Goal: Task Accomplishment & Management: Use online tool/utility

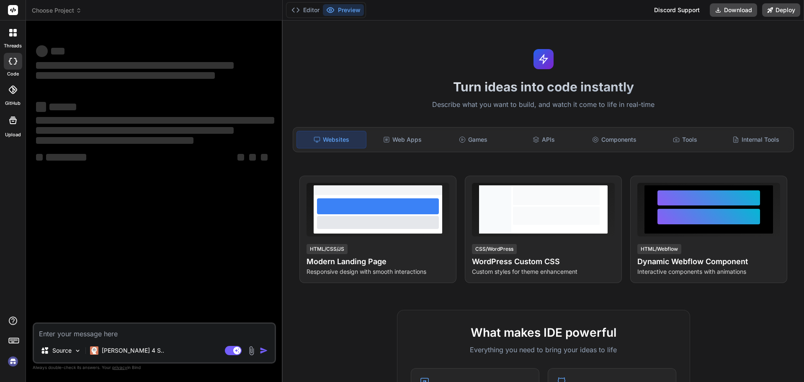
click at [106, 328] on textarea at bounding box center [154, 330] width 241 height 15
click at [13, 359] on img at bounding box center [13, 361] width 14 height 14
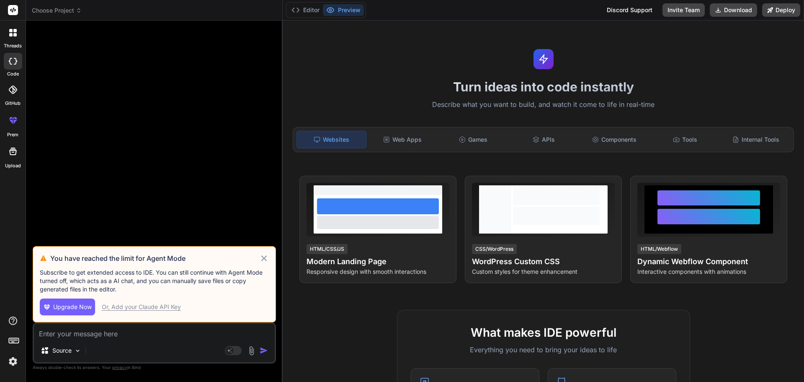
click at [265, 256] on icon at bounding box center [264, 258] width 10 height 10
type textarea "x"
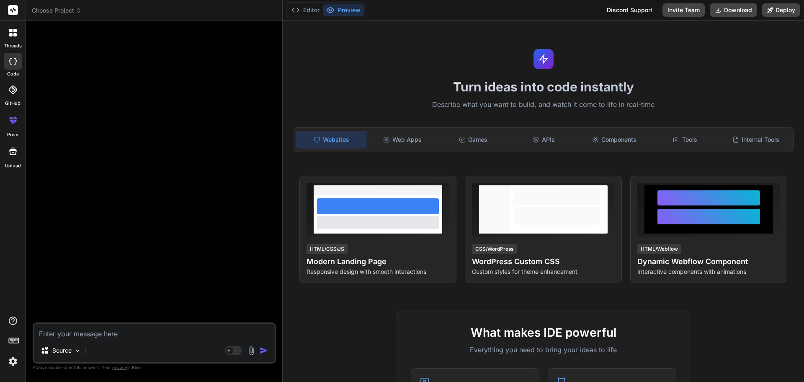
click at [84, 330] on textarea at bounding box center [154, 330] width 241 height 15
click at [16, 358] on img at bounding box center [13, 361] width 14 height 14
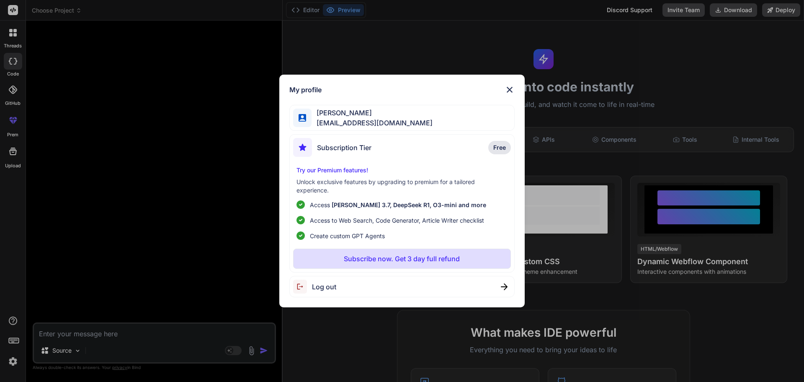
click at [16, 358] on div "My profile [PERSON_NAME] [EMAIL_ADDRESS][DOMAIN_NAME] Subscription Tier Free Tr…" at bounding box center [402, 191] width 804 height 382
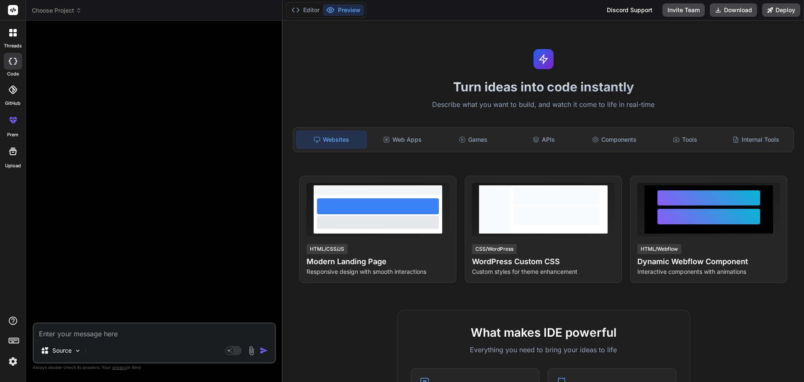
click at [116, 334] on textarea at bounding box center [154, 330] width 241 height 15
type textarea "h"
type textarea "x"
type textarea "hi"
type textarea "x"
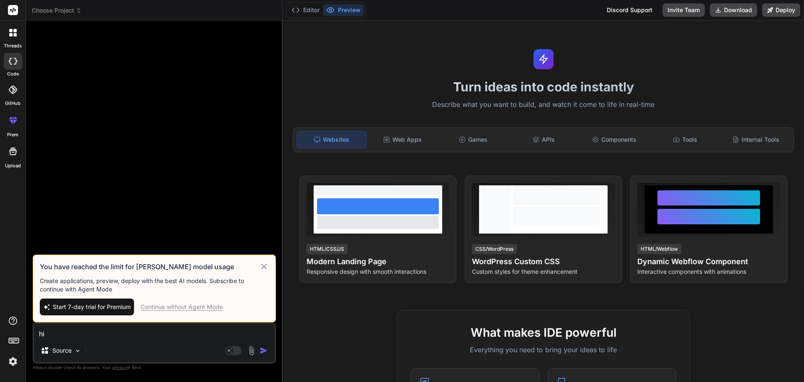
type textarea "hi"
click at [174, 306] on div "Continue without Agent Mode" at bounding box center [182, 306] width 82 height 8
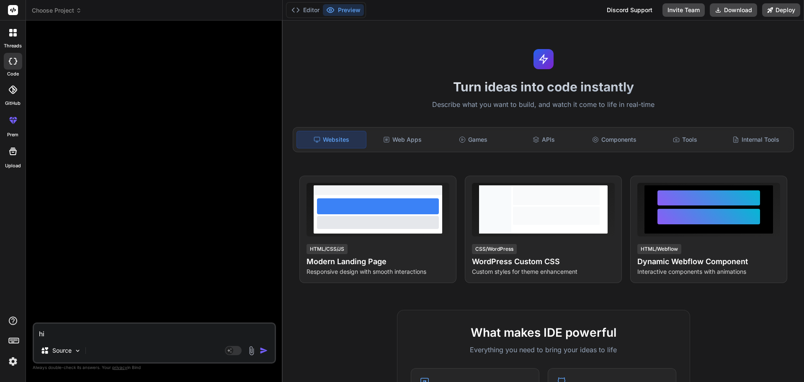
click at [261, 350] on img "button" at bounding box center [264, 350] width 8 height 8
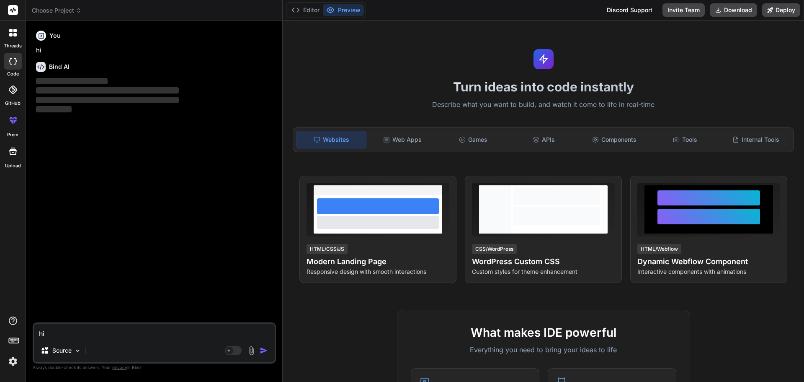
click at [72, 334] on textarea "hi" at bounding box center [154, 330] width 241 height 15
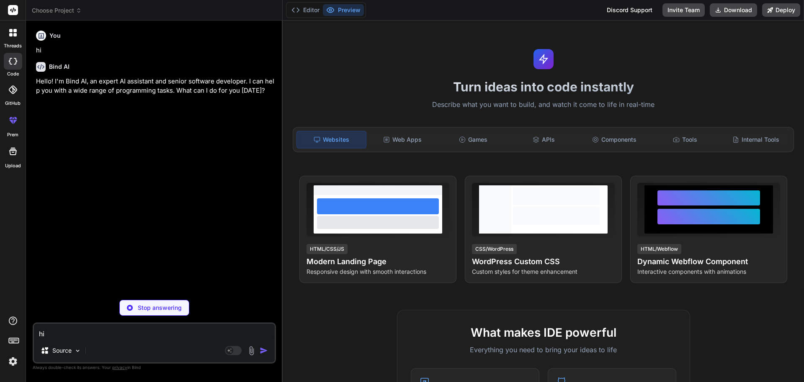
type textarea "x"
paste textarea "[EMAIL_ADDRESS][DOMAIN_NAME]"
type textarea "[EMAIL_ADDRESS][DOMAIN_NAME]"
type textarea "x"
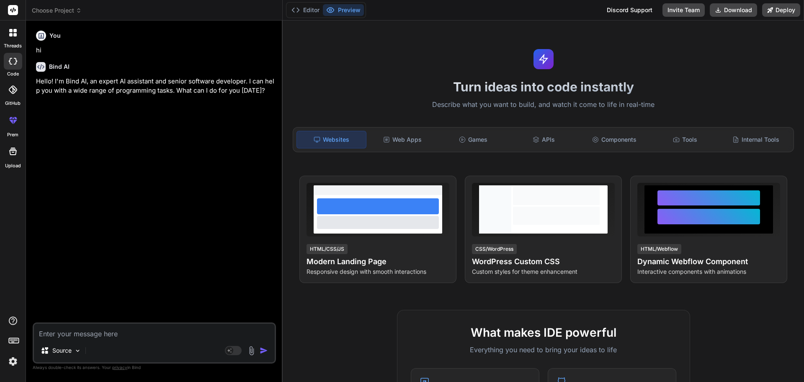
paste textarea "<Modal open={openVideoModal} onClose={handleCloseVideoModal} aria-labelledby="v…"
type textarea "<Modal open={openVideoModal} onClose={handleCloseVideoModal} aria-labelledby="v…"
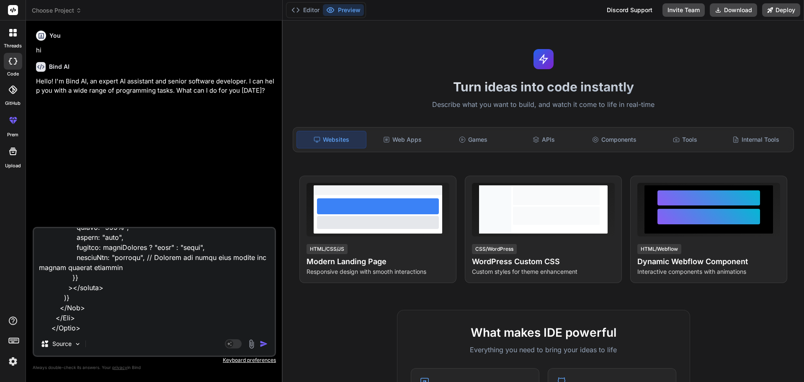
type textarea "x"
type textarea "<Modal open={openVideoModal} onClose={handleCloseVideoModal} aria-labelledby="v…"
type textarea "x"
type textarea "<Modal open={openVideoModal} onClose={handleCloseVideoModal} aria-labelledby="v…"
type textarea "x"
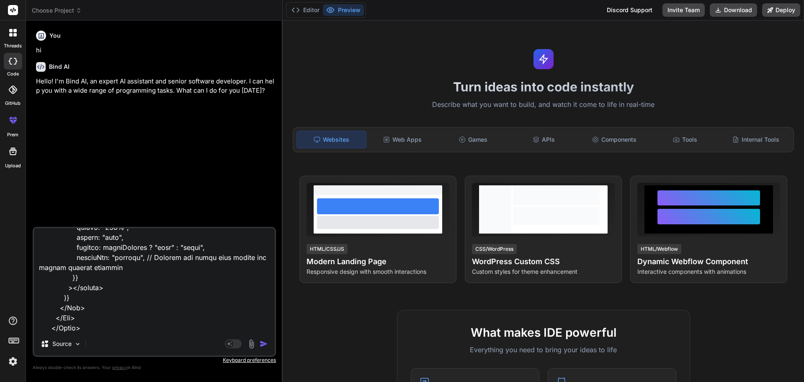
scroll to position [865, 0]
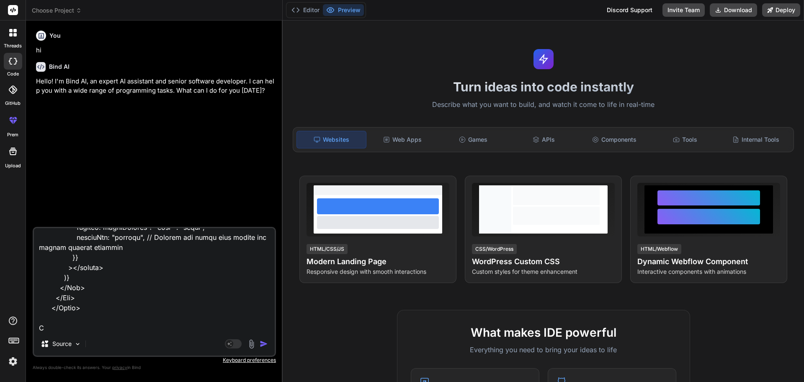
type textarea "<Modal open={openVideoModal} onClose={handleCloseVideoModal} aria-labelledby="v…"
type textarea "x"
type textarea "<Modal open={openVideoModal} onClose={handleCloseVideoModal} aria-labelledby="v…"
type textarea "x"
type textarea "<Modal open={openVideoModal} onClose={handleCloseVideoModal} aria-labelledby="v…"
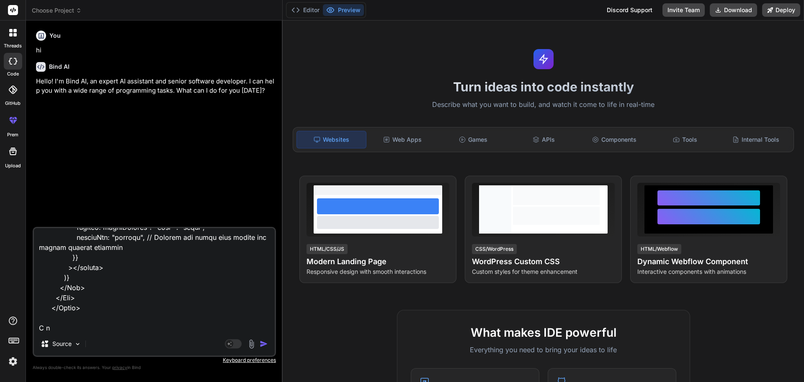
type textarea "x"
type textarea "<Modal open={openVideoModal} onClose={handleCloseVideoModal} aria-labelledby="v…"
type textarea "x"
type textarea "<Modal open={openVideoModal} onClose={handleCloseVideoModal} aria-labelledby="v…"
type textarea "x"
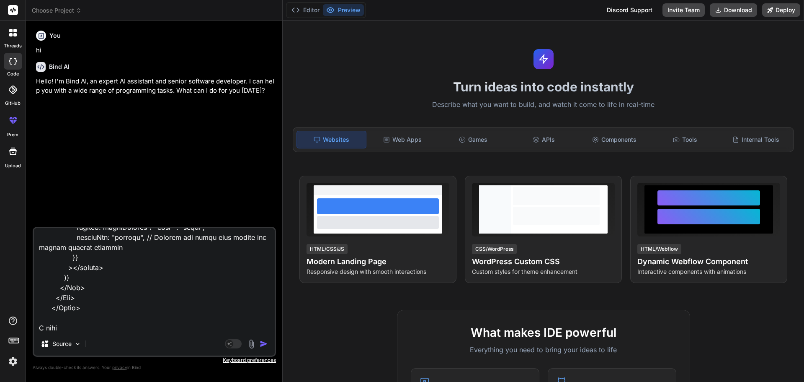
type textarea "<Modal open={openVideoModal} onClose={handleCloseVideoModal} aria-labelledby="v…"
type textarea "x"
type textarea "<Modal open={openVideoModal} onClose={handleCloseVideoModal} aria-labelledby="v…"
type textarea "x"
type textarea "<Modal open={openVideoModal} onClose={handleCloseVideoModal} aria-labelledby="v…"
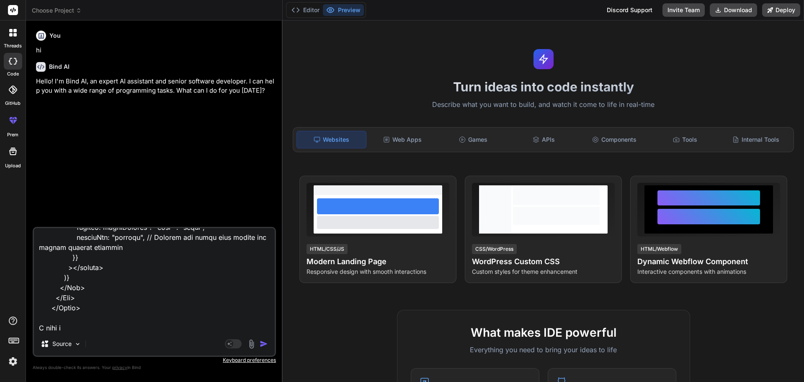
type textarea "x"
type textarea "<Modal open={openVideoModal} onClose={handleCloseVideoModal} aria-labelledby="v…"
type textarea "x"
type textarea "<Modal open={openVideoModal} onClose={handleCloseVideoModal} aria-labelledby="v…"
type textarea "x"
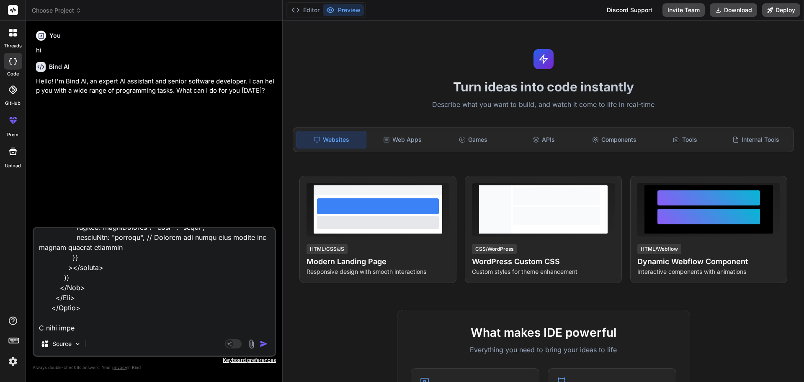
type textarea "<Modal open={openVideoModal} onClose={handleCloseVideoModal} aria-labelledby="v…"
type textarea "x"
type textarea "<Modal open={openVideoModal} onClose={handleCloseVideoModal} aria-labelledby="v…"
type textarea "x"
type textarea "<Modal open={openVideoModal} onClose={handleCloseVideoModal} aria-labelledby="v…"
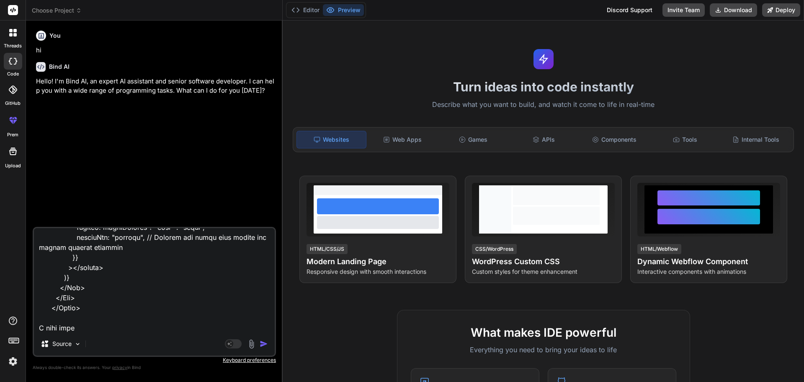
type textarea "x"
type textarea "<Modal open={openVideoModal} onClose={handleCloseVideoModal} aria-labelledby="v…"
type textarea "x"
type textarea "<Modal open={openVideoModal} onClose={handleCloseVideoModal} aria-labelledby="v…"
type textarea "x"
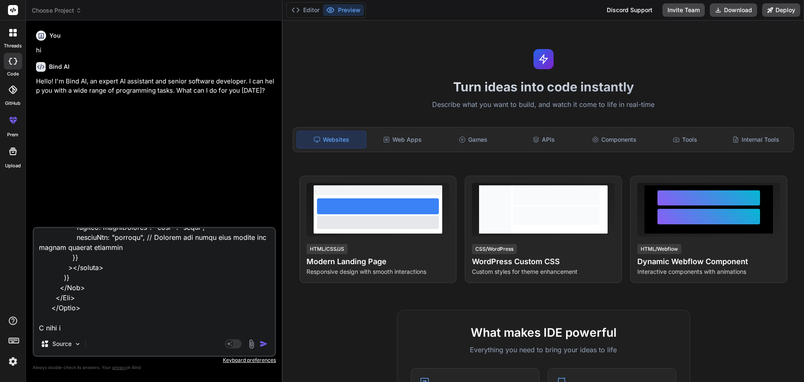
type textarea "<Modal open={openVideoModal} onClose={handleCloseVideoModal} aria-labelledby="v…"
type textarea "x"
type textarea "<Modal open={openVideoModal} onClose={handleCloseVideoModal} aria-labelledby="v…"
type textarea "x"
type textarea "<Modal open={openVideoModal} onClose={handleCloseVideoModal} aria-labelledby="v…"
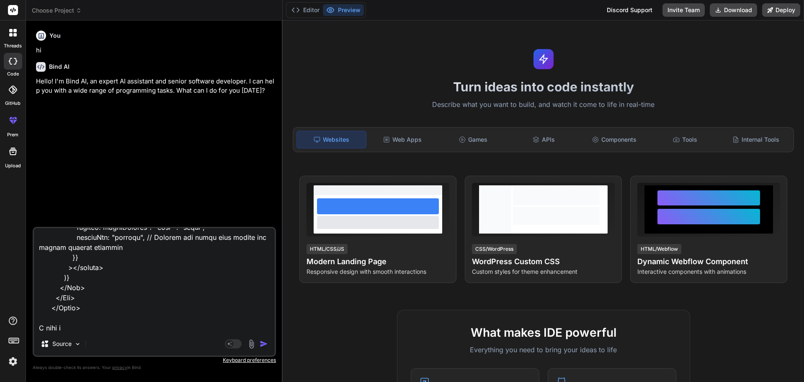
type textarea "x"
type textarea "<Modal open={openVideoModal} onClose={handleCloseVideoModal} aria-labelledby="v…"
type textarea "x"
type textarea "<Modal open={openVideoModal} onClose={handleCloseVideoModal} aria-labelledby="v…"
type textarea "x"
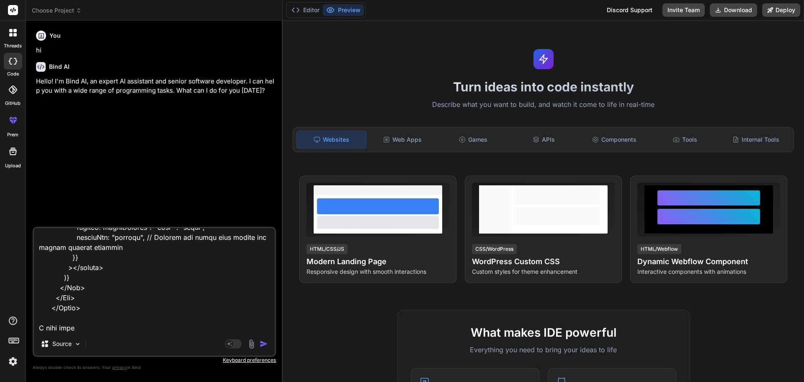
type textarea "<Modal open={openVideoModal} onClose={handleCloseVideoModal} aria-labelledby="v…"
type textarea "x"
type textarea "<Modal open={openVideoModal} onClose={handleCloseVideoModal} aria-labelledby="v…"
type textarea "x"
type textarea "<Modal open={openVideoModal} onClose={handleCloseVideoModal} aria-labelledby="v…"
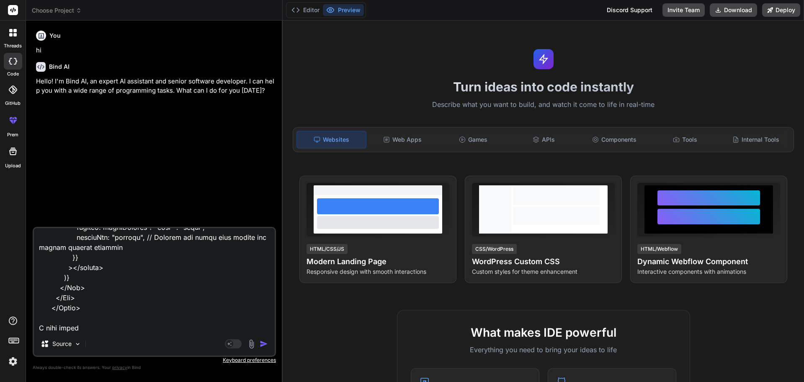
type textarea "x"
type textarea "<Modal open={openVideoModal} onClose={handleCloseVideoModal} aria-labelledby="v…"
type textarea "x"
type textarea "<Modal open={openVideoModal} onClose={handleCloseVideoModal} aria-labelledby="v…"
type textarea "x"
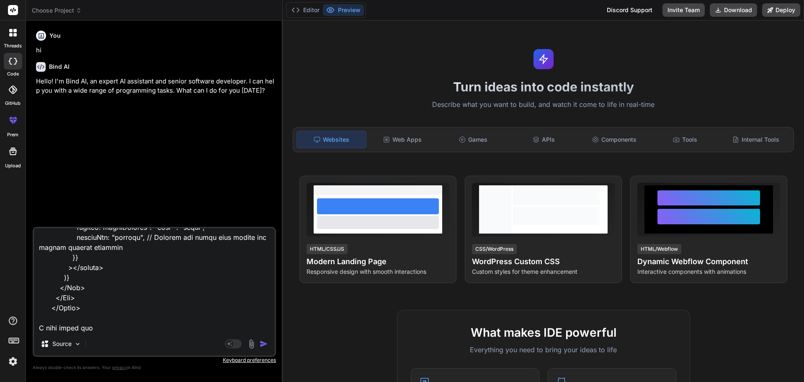
type textarea "<Modal open={openVideoModal} onClose={handleCloseVideoModal} aria-labelledby="v…"
type textarea "x"
type textarea "<Modal open={openVideoModal} onClose={handleCloseVideoModal} aria-labelledby="v…"
type textarea "x"
type textarea "<Modal open={openVideoModal} onClose={handleCloseVideoModal} aria-labelledby="v…"
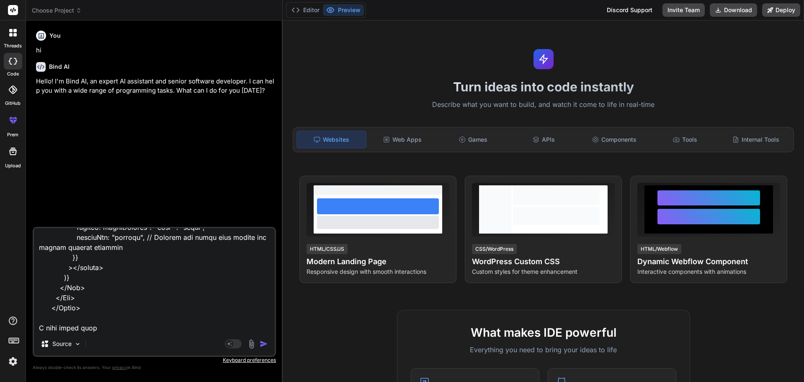
type textarea "x"
type textarea "<Modal open={openVideoModal} onClose={handleCloseVideoModal} aria-labelledby="v…"
type textarea "x"
type textarea "<Modal open={openVideoModal} onClose={handleCloseVideoModal} aria-labelledby="v…"
type textarea "x"
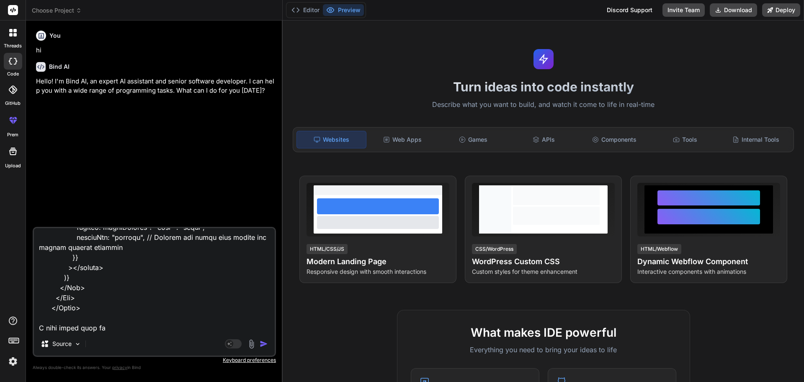
type textarea "<Modal open={openVideoModal} onClose={handleCloseVideoModal} aria-labelledby="v…"
type textarea "x"
type textarea "<Modal open={openVideoModal} onClose={handleCloseVideoModal} aria-labelledby="v…"
type textarea "x"
type textarea "<Modal open={openVideoModal} onClose={handleCloseVideoModal} aria-labelledby="v…"
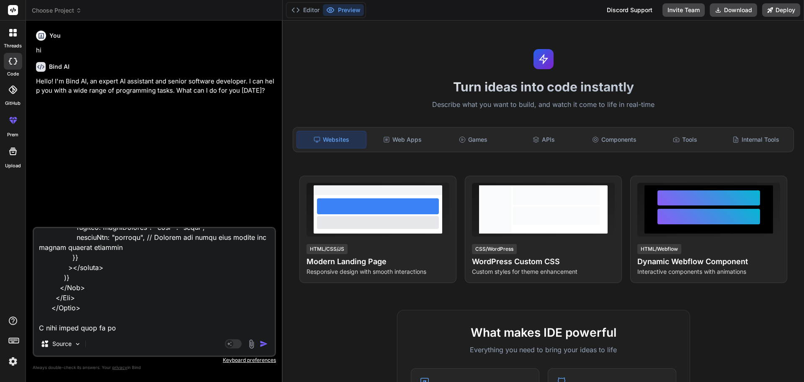
type textarea "x"
type textarea "<Modal open={openVideoModal} onClose={handleCloseVideoModal} aria-labelledby="v…"
type textarea "x"
type textarea "<Modal open={openVideoModal} onClose={handleCloseVideoModal} aria-labelledby="v…"
type textarea "x"
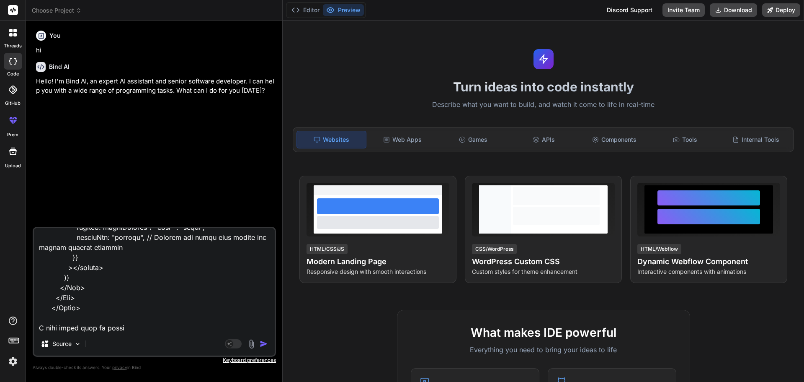
type textarea "<Modal open={openVideoModal} onClose={handleCloseVideoModal} aria-labelledby="v…"
type textarea "x"
type textarea "<Modal open={openVideoModal} onClose={handleCloseVideoModal} aria-labelledby="v…"
type textarea "x"
type textarea "<Modal open={openVideoModal} onClose={handleCloseVideoModal} aria-labelledby="v…"
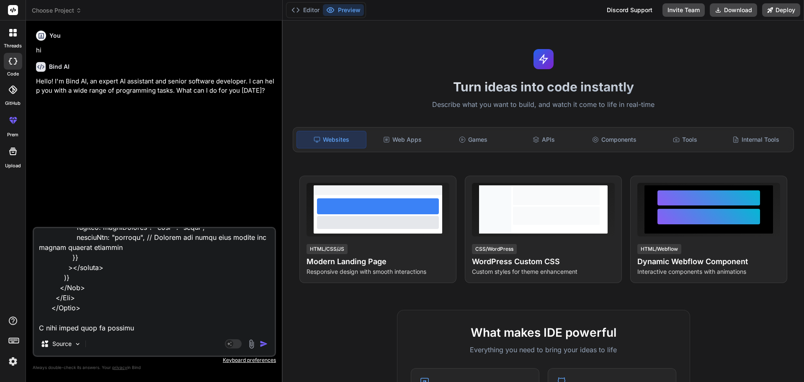
type textarea "x"
type textarea "<Modal open={openVideoModal} onClose={handleCloseVideoModal} aria-labelledby="v…"
type textarea "x"
type textarea "<Modal open={openVideoModal} onClose={handleCloseVideoModal} aria-labelledby="v…"
type textarea "x"
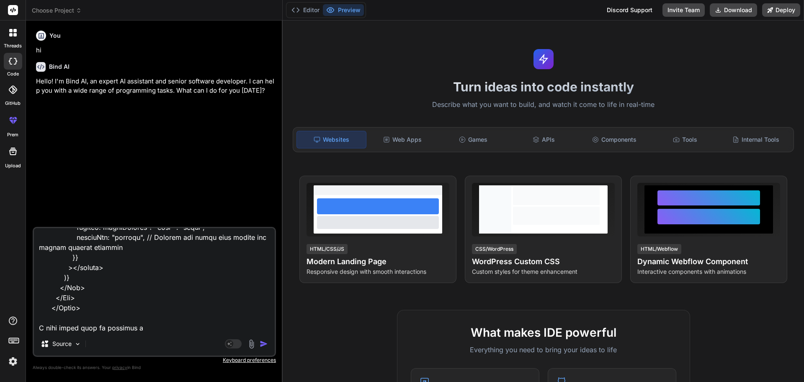
type textarea "<Modal open={openVideoModal} onClose={handleCloseVideoModal} aria-labelledby="v…"
type textarea "x"
type textarea "<Modal open={openVideoModal} onClose={handleCloseVideoModal} aria-labelledby="v…"
type textarea "x"
type textarea "<Modal open={openVideoModal} onClose={handleCloseVideoModal} aria-labelledby="v…"
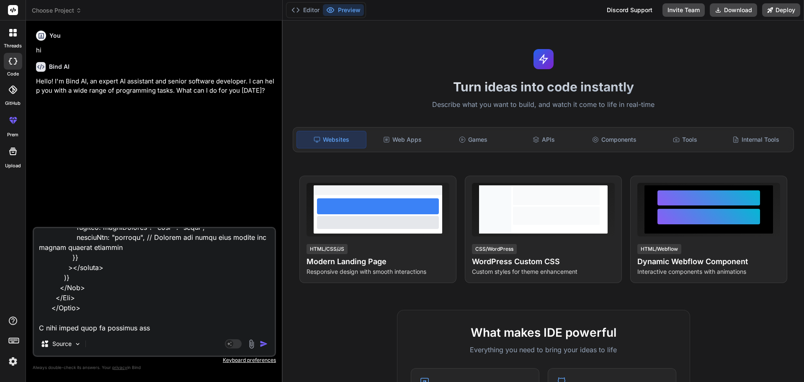
type textarea "x"
type textarea "<Modal open={openVideoModal} onClose={handleCloseVideoModal} aria-labelledby="v…"
type textarea "x"
type textarea "<Modal open={openVideoModal} onClose={handleCloseVideoModal} aria-labelledby="v…"
type textarea "x"
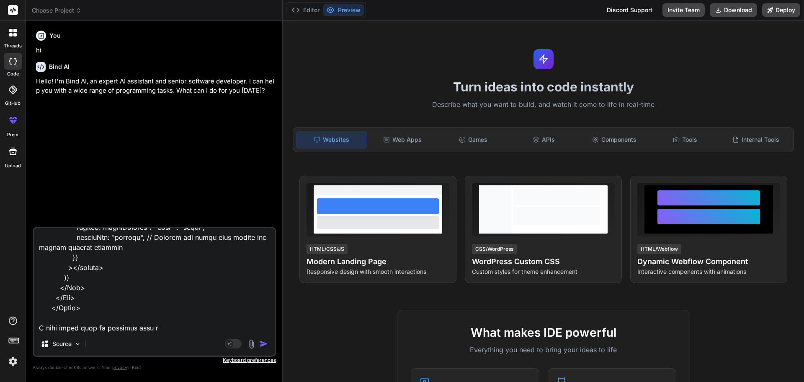
type textarea "<Modal open={openVideoModal} onClose={handleCloseVideoModal} aria-labelledby="v…"
type textarea "x"
type textarea "<Modal open={openVideoModal} onClose={handleCloseVideoModal} aria-labelledby="v…"
type textarea "x"
type textarea "<Modal open={openVideoModal} onClose={handleCloseVideoModal} aria-labelledby="v…"
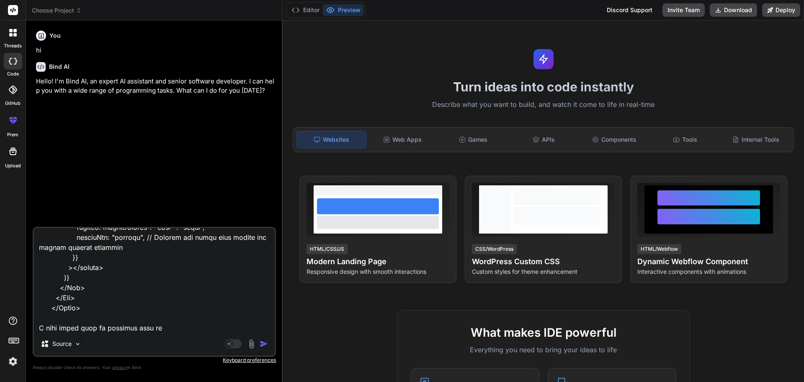
type textarea "x"
type textarea "<Modal open={openVideoModal} onClose={handleCloseVideoModal} aria-labelledby="v…"
type textarea "x"
type textarea "<Modal open={openVideoModal} onClose={handleCloseVideoModal} aria-labelledby="v…"
type textarea "x"
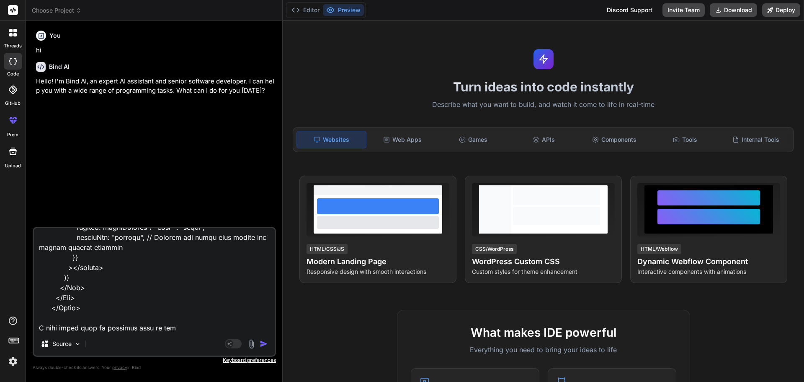
type textarea "<Modal open={openVideoModal} onClose={handleCloseVideoModal} aria-labelledby="v…"
type textarea "x"
type textarea "<Modal open={openVideoModal} onClose={handleCloseVideoModal} aria-labelledby="v…"
type textarea "x"
type textarea "<Modal open={openVideoModal} onClose={handleCloseVideoModal} aria-labelledby="v…"
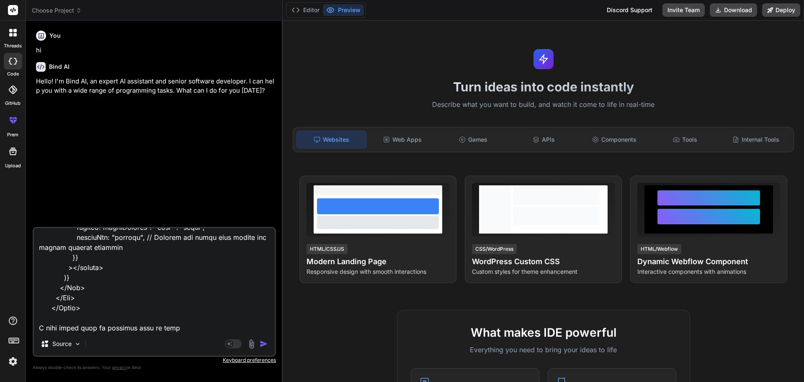
type textarea "x"
type textarea "<Modal open={openVideoModal} onClose={handleCloseVideoModal} aria-labelledby="v…"
type textarea "x"
type textarea "<Modal open={openVideoModal} onClose={handleCloseVideoModal} aria-labelledby="v…"
type textarea "x"
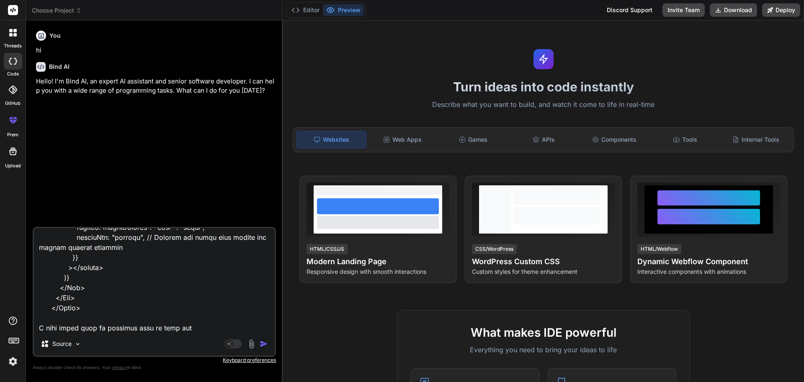
type textarea "<Modal open={openVideoModal} onClose={handleCloseVideoModal} aria-labelledby="v…"
type textarea "x"
type textarea "<Modal open={openVideoModal} onClose={handleCloseVideoModal} aria-labelledby="v…"
type textarea "x"
type textarea "<Modal open={openVideoModal} onClose={handleCloseVideoModal} aria-labelledby="v…"
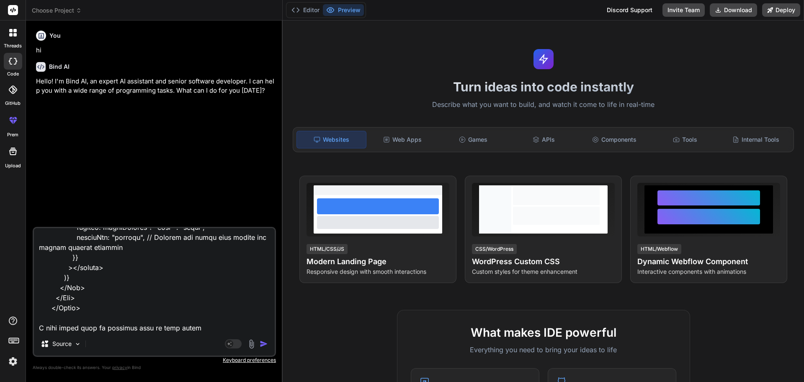
type textarea "x"
type textarea "<Modal open={openVideoModal} onClose={handleCloseVideoModal} aria-labelledby="v…"
type textarea "x"
type textarea "<Modal open={openVideoModal} onClose={handleCloseVideoModal} aria-labelledby="v…"
type textarea "x"
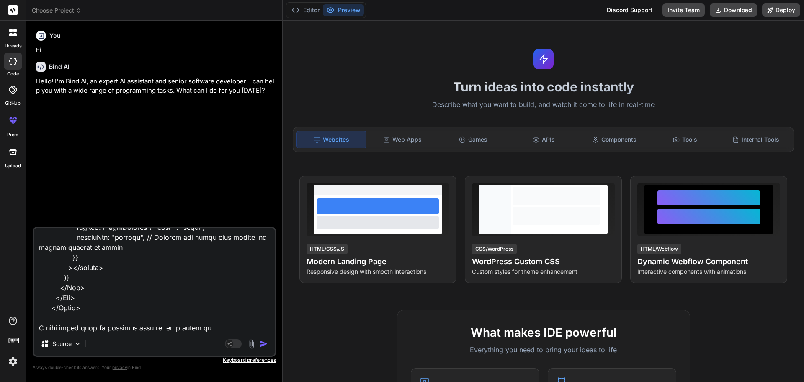
type textarea "<Modal open={openVideoModal} onClose={handleCloseVideoModal} aria-labelledby="v…"
type textarea "x"
type textarea "<Modal open={openVideoModal} onClose={handleCloseVideoModal} aria-labelledby="v…"
type textarea "x"
type textarea "<Modal open={openVideoModal} onClose={handleCloseVideoModal} aria-labelledby="v…"
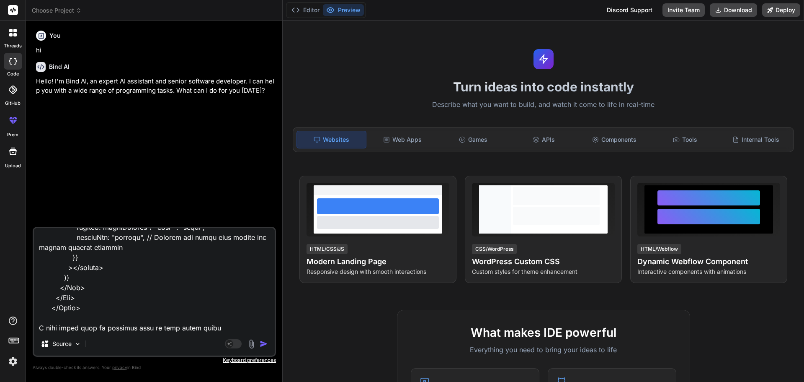
type textarea "x"
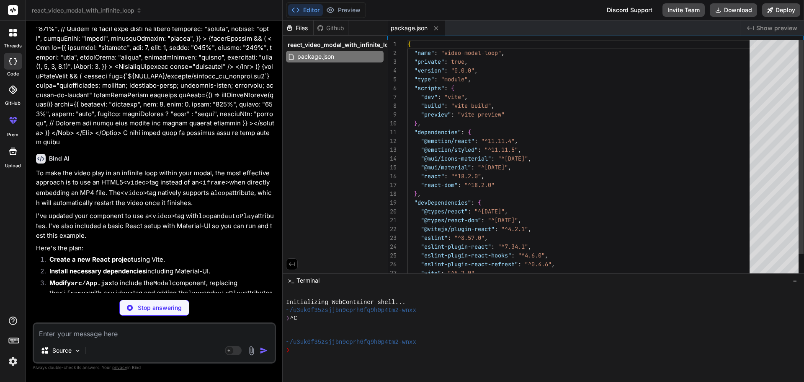
scroll to position [323, 0]
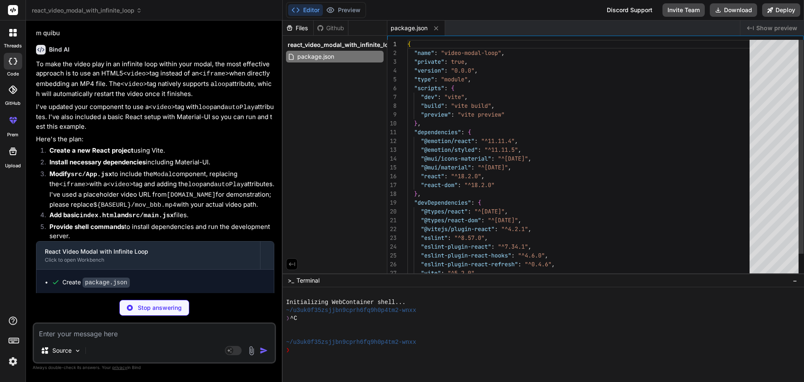
type textarea "x"
type textarea "<script type="module" src="/src/main.jsx"></script> </body> </html>"
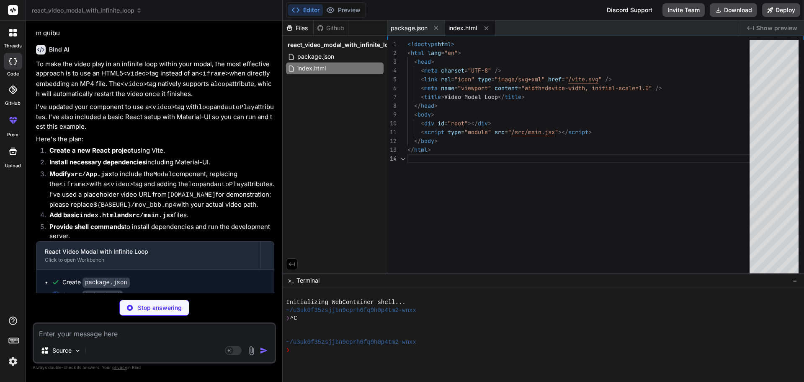
type textarea "x"
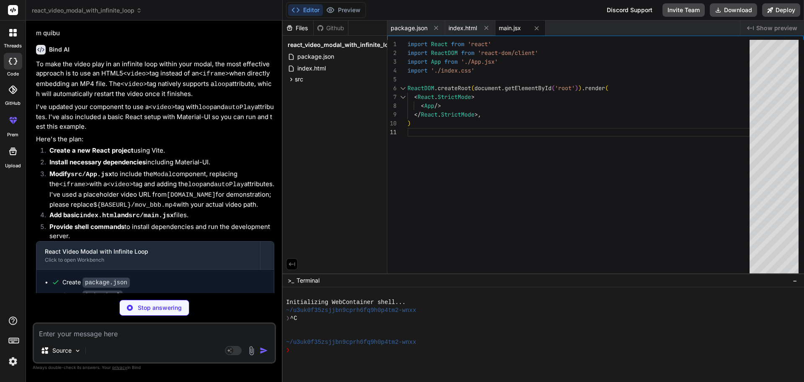
type textarea "x"
type textarea "font-family: source-code-pro, [GEOGRAPHIC_DATA], [GEOGRAPHIC_DATA], Consolas, '…"
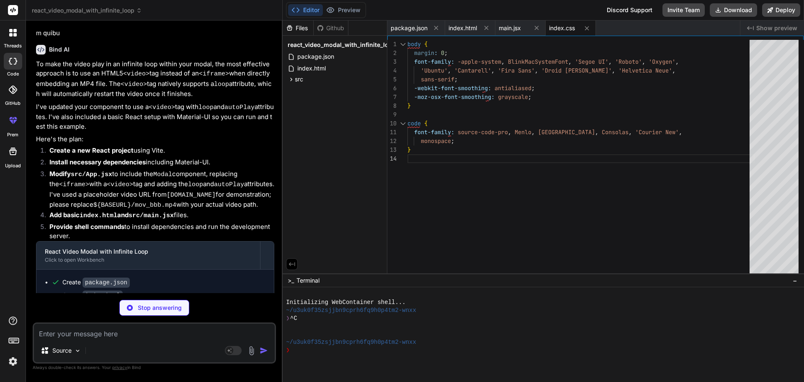
scroll to position [361, 0]
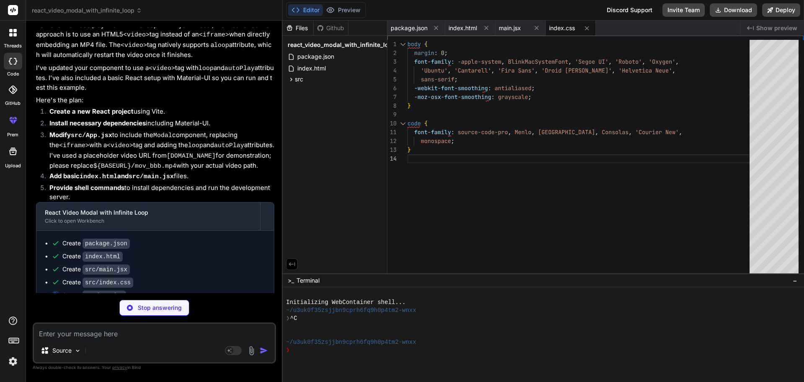
type textarea "x"
type textarea "export default App;"
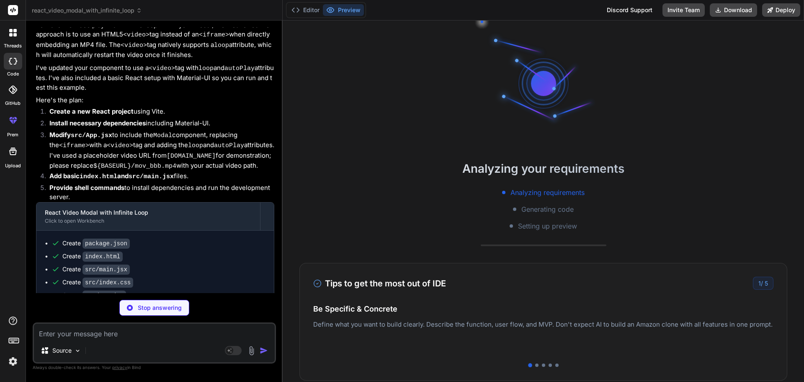
scroll to position [16, 0]
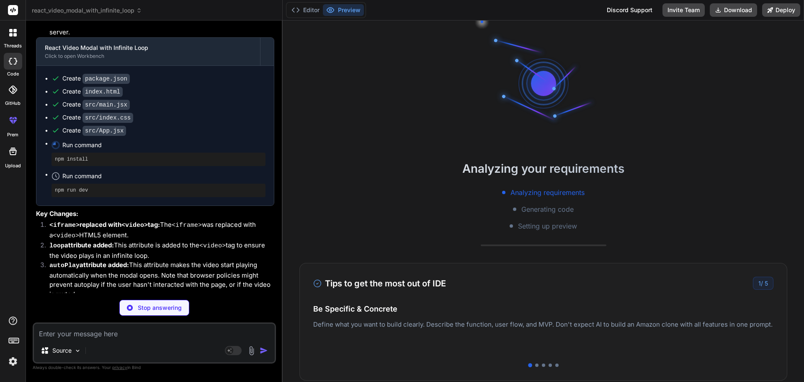
type textarea "x"
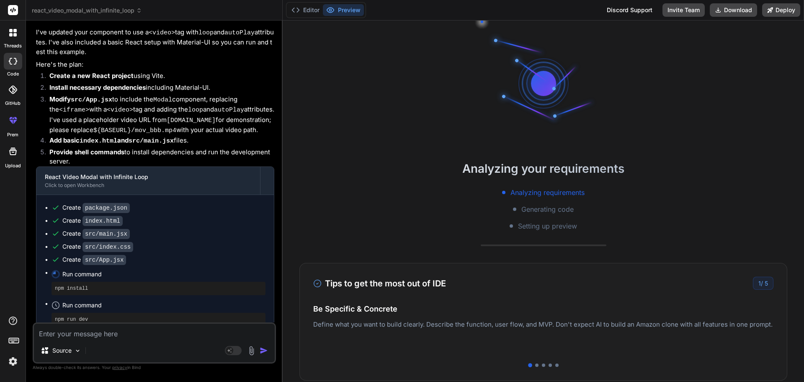
scroll to position [565, 0]
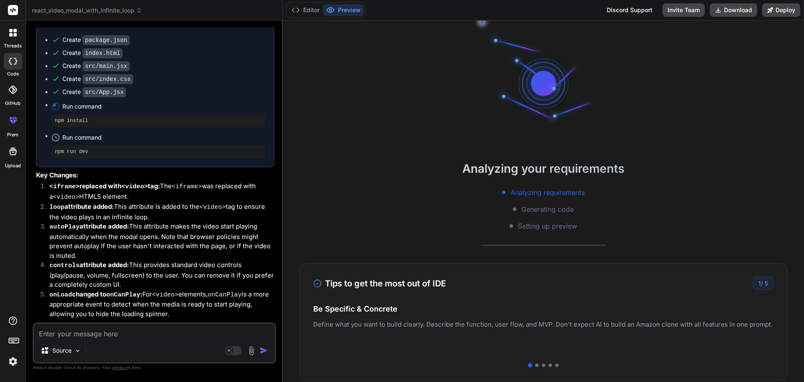
click at [131, 260] on li "controls attribute added: This provides standard video controls (play/pause, vo…" at bounding box center [159, 274] width 232 height 29
click at [309, 10] on button "Editor" at bounding box center [305, 10] width 35 height 12
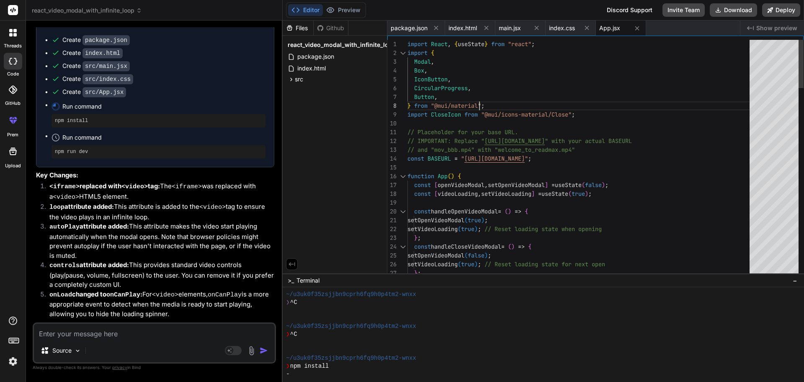
scroll to position [0, 0]
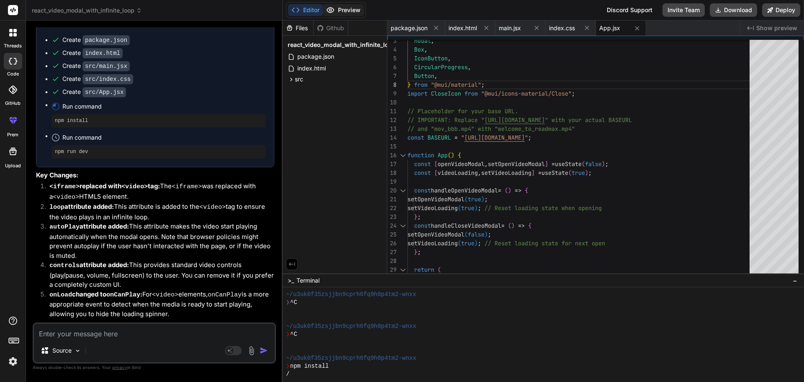
click at [348, 11] on button "Preview" at bounding box center [343, 10] width 41 height 12
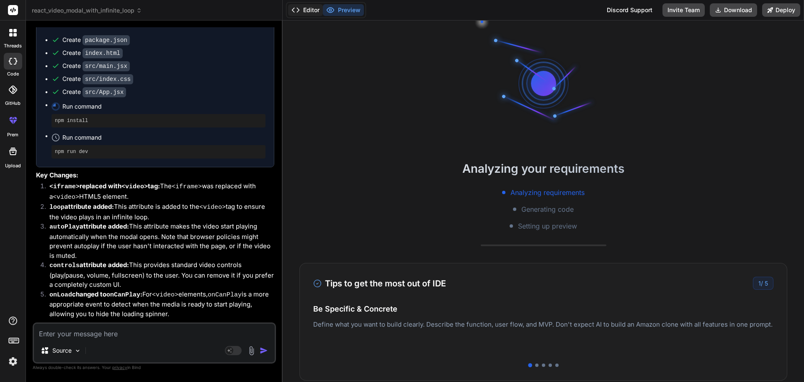
click at [299, 11] on icon at bounding box center [296, 10] width 8 height 8
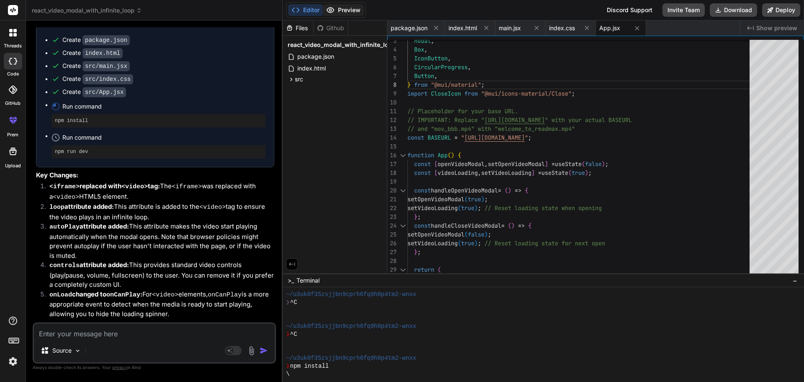
click at [336, 11] on button "Preview" at bounding box center [343, 10] width 41 height 12
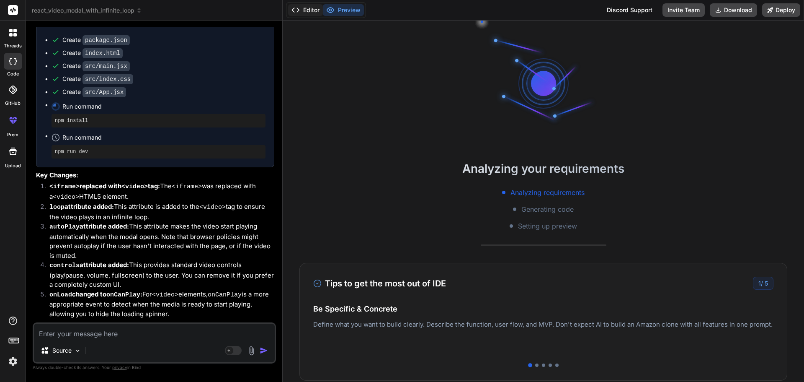
click at [313, 10] on button "Editor" at bounding box center [305, 10] width 35 height 12
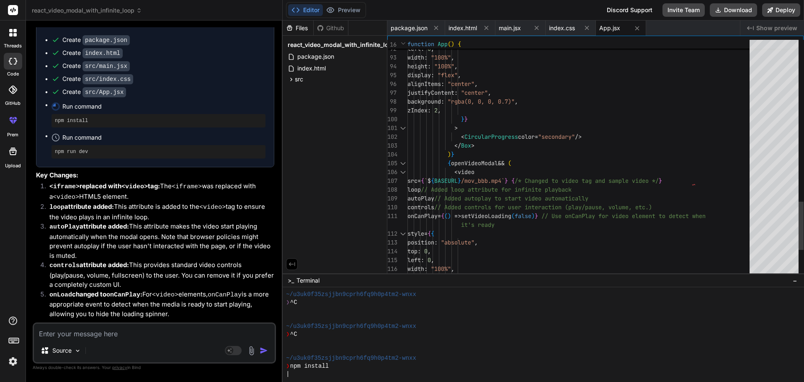
type textarea "> <CircularProgress color="secondary" /> </Box> )} {openVideoModal && ( <video …"
drag, startPoint x: 464, startPoint y: 190, endPoint x: 479, endPoint y: 191, distance: 15.1
drag, startPoint x: 461, startPoint y: 191, endPoint x: 477, endPoint y: 191, distance: 16.3
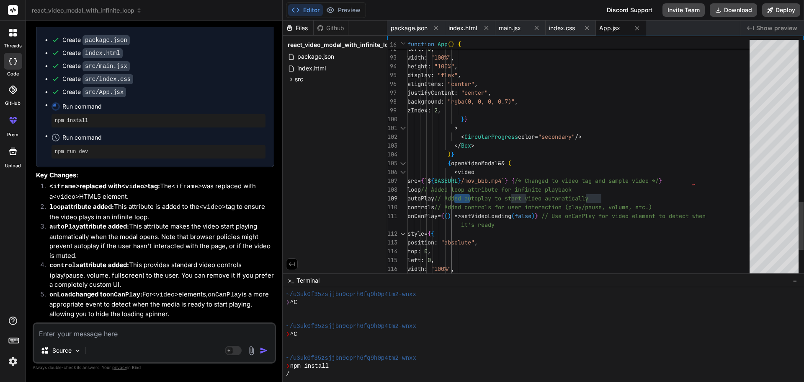
drag, startPoint x: 459, startPoint y: 191, endPoint x: 473, endPoint y: 189, distance: 13.9
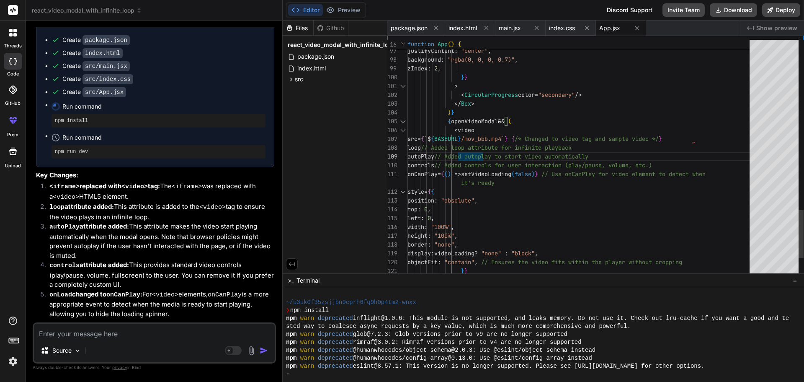
scroll to position [127, 0]
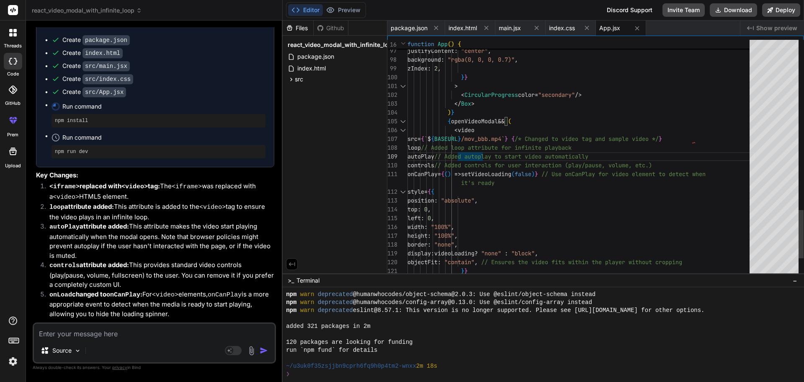
type textarea "x"
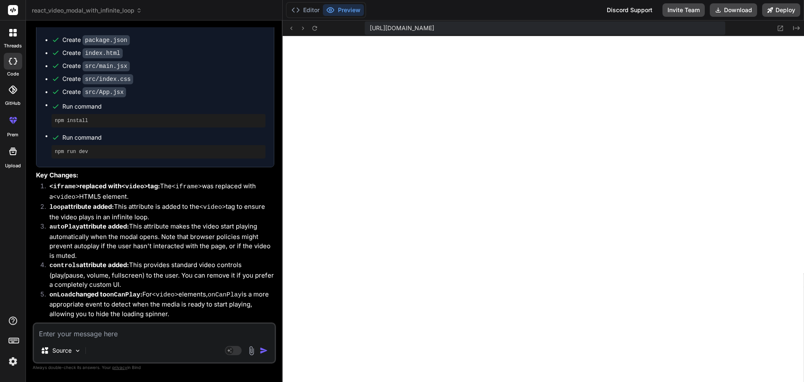
scroll to position [629, 0]
click at [300, 5] on button "Editor" at bounding box center [305, 10] width 35 height 12
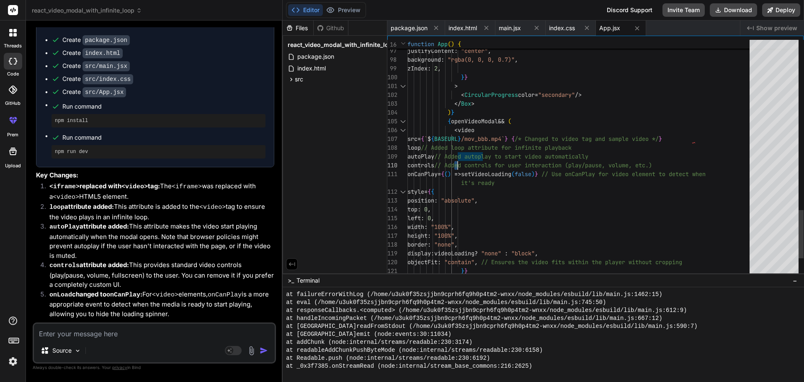
scroll to position [0, 0]
drag, startPoint x: 463, startPoint y: 163, endPoint x: 493, endPoint y: 165, distance: 30.2
drag, startPoint x: 461, startPoint y: 156, endPoint x: 490, endPoint y: 156, distance: 29.7
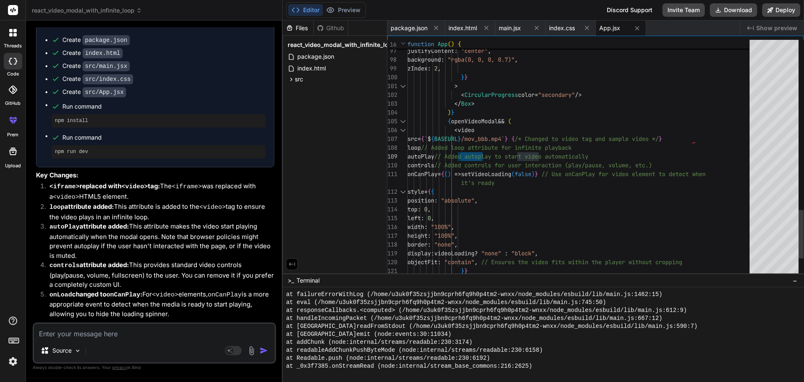
drag, startPoint x: 463, startPoint y: 164, endPoint x: 490, endPoint y: 165, distance: 26.8
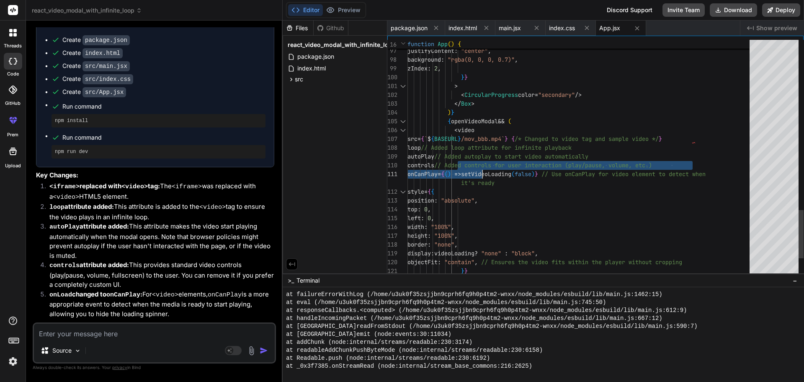
type textarea "> <CircularProgress color="secondary" /> </Box> )} {openVideoModal && ( <video …"
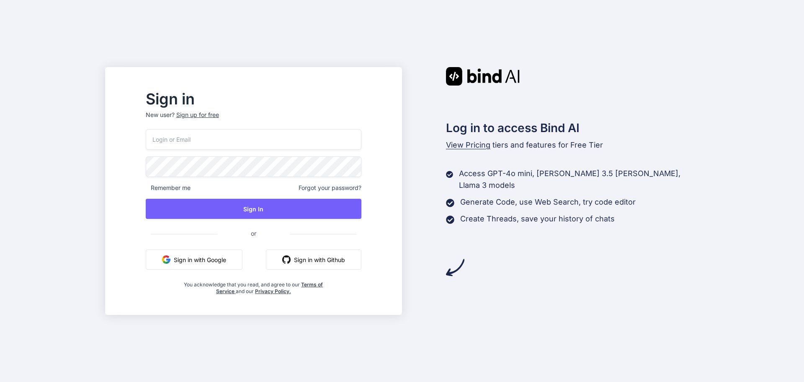
click at [217, 138] on input "email" at bounding box center [254, 139] width 216 height 21
type input "[EMAIL_ADDRESS][DOMAIN_NAME]"
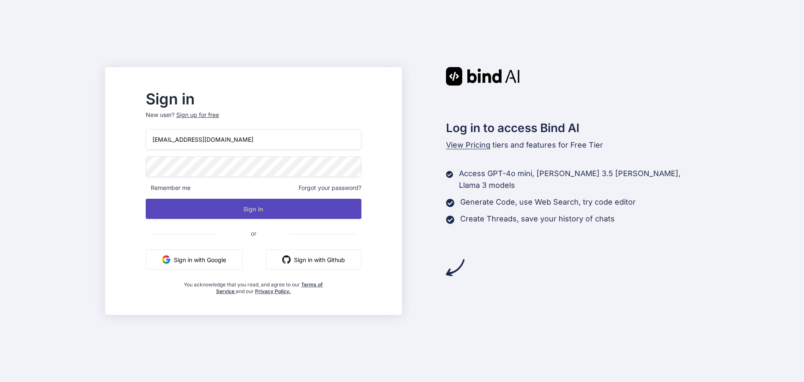
click at [175, 201] on button "Sign In" at bounding box center [254, 209] width 216 height 20
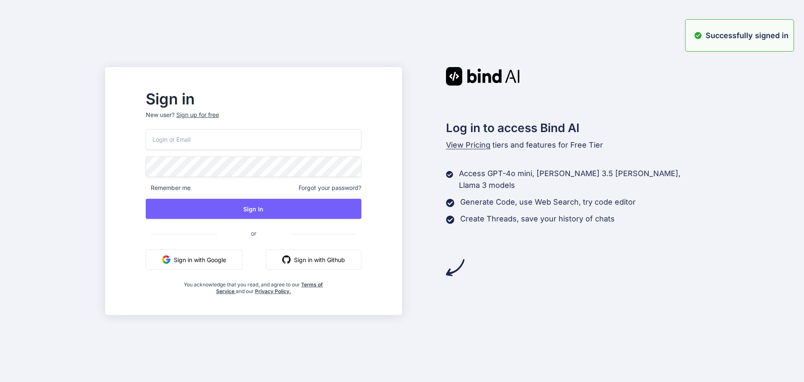
click at [199, 136] on input "email" at bounding box center [254, 139] width 216 height 21
paste input "[EMAIL_ADDRESS][DOMAIN_NAME]"
type input "[EMAIL_ADDRESS][DOMAIN_NAME]"
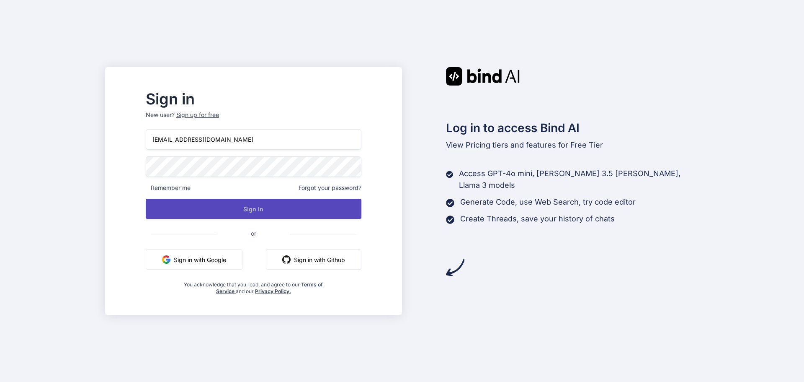
click at [200, 214] on button "Sign In" at bounding box center [254, 209] width 216 height 20
